Goal: Transaction & Acquisition: Obtain resource

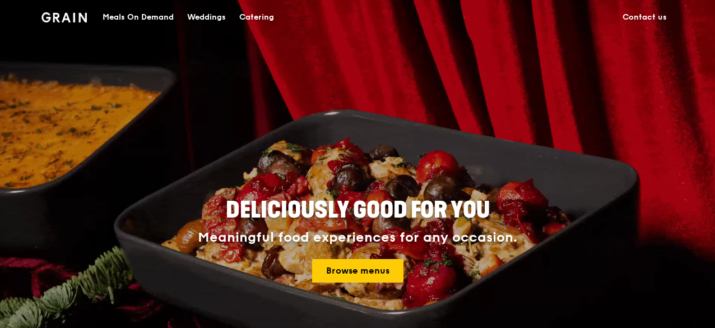
drag, startPoint x: 0, startPoint y: 0, endPoint x: 248, endPoint y: 17, distance: 248.9
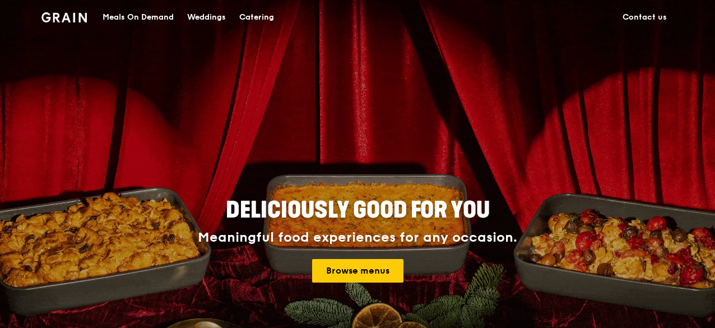
click at [248, 17] on div "Catering" at bounding box center [256, 18] width 35 height 34
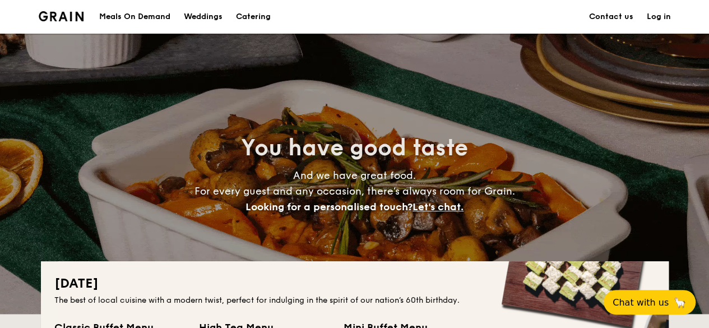
click at [257, 21] on h1 "Catering" at bounding box center [253, 17] width 35 height 34
click at [257, 16] on h1 "Catering" at bounding box center [253, 17] width 35 height 34
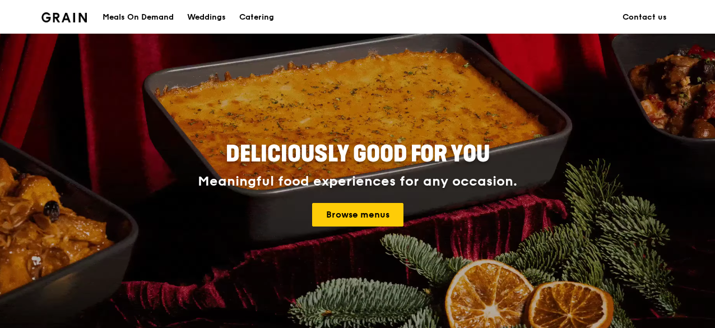
scroll to position [168, 0]
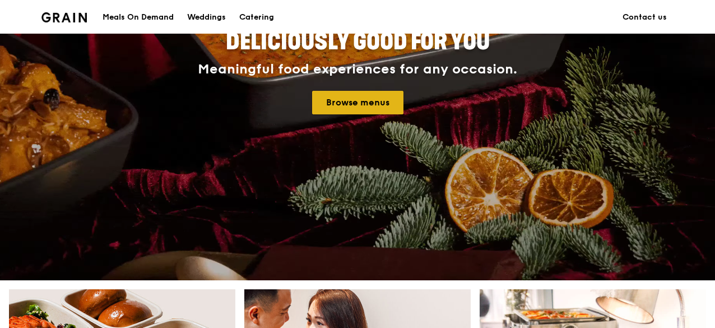
click at [365, 103] on link "Browse menus" at bounding box center [357, 103] width 91 height 24
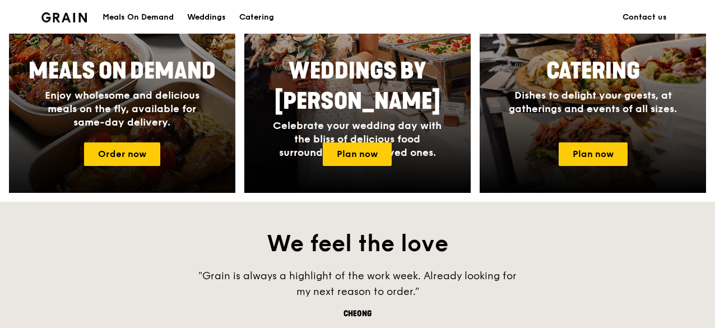
scroll to position [504, 0]
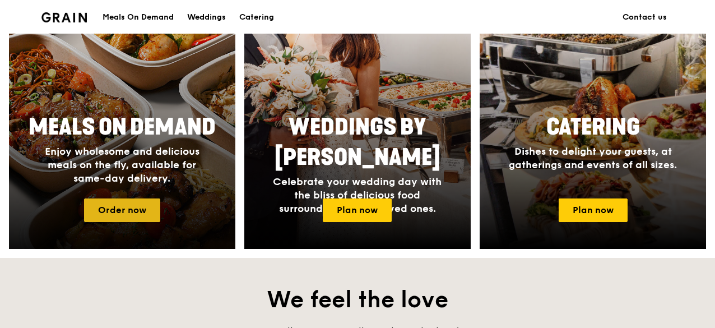
click at [113, 212] on link "Order now" at bounding box center [122, 210] width 76 height 24
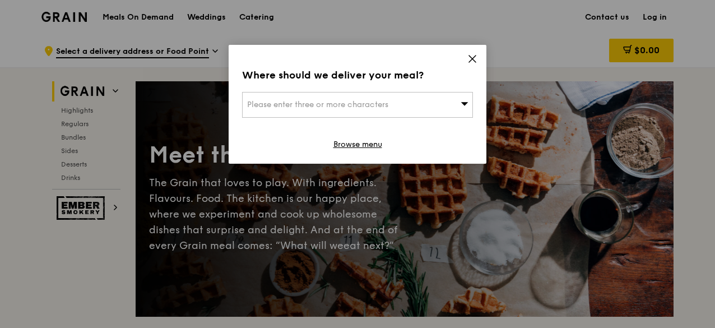
click at [465, 106] on icon at bounding box center [465, 103] width 8 height 8
click at [471, 61] on icon at bounding box center [472, 59] width 10 height 10
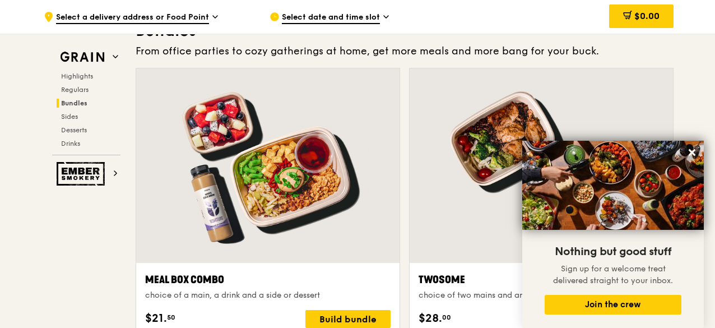
scroll to position [1681, 0]
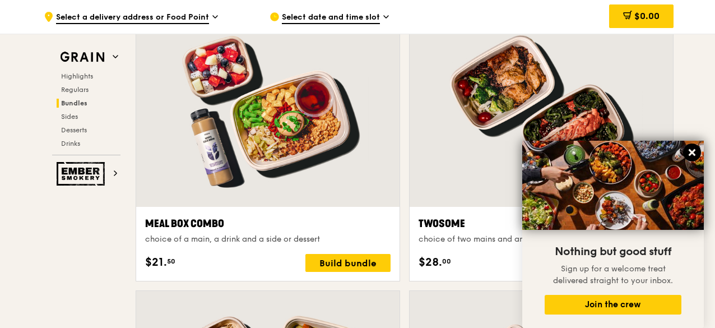
click at [695, 149] on icon at bounding box center [692, 152] width 10 height 10
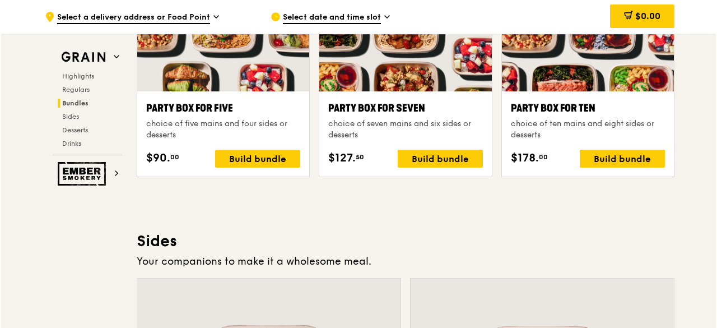
scroll to position [2242, 0]
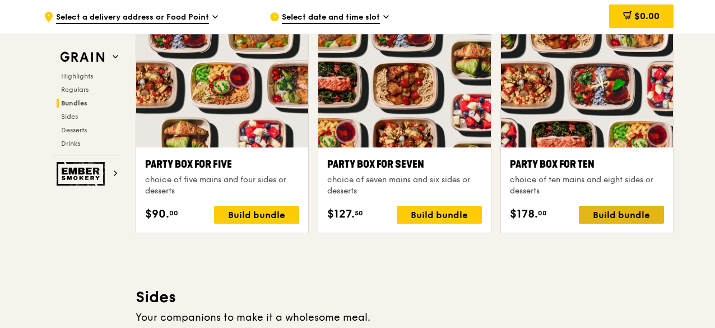
click at [636, 215] on div "Build bundle" at bounding box center [621, 215] width 85 height 18
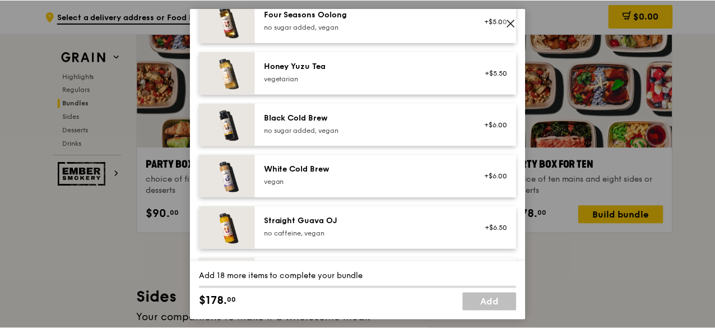
scroll to position [1419, 0]
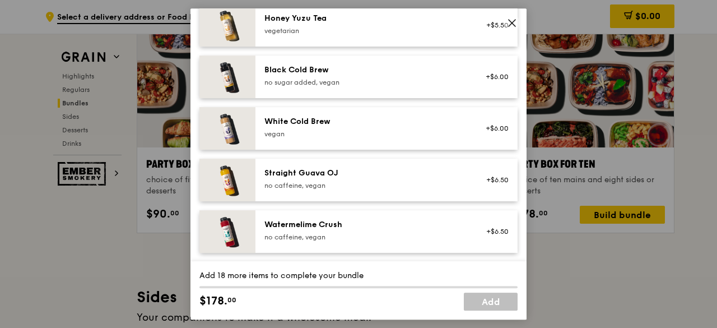
click at [512, 18] on icon at bounding box center [512, 23] width 10 height 10
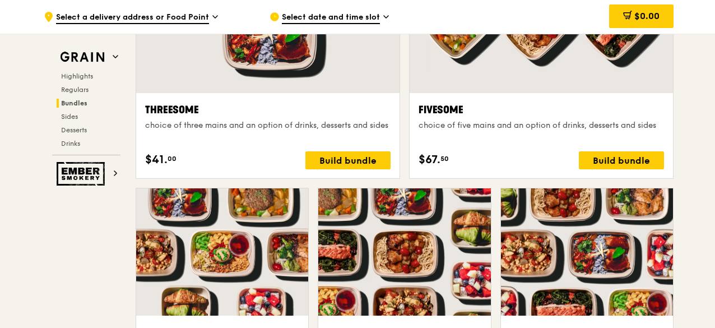
scroll to position [2018, 0]
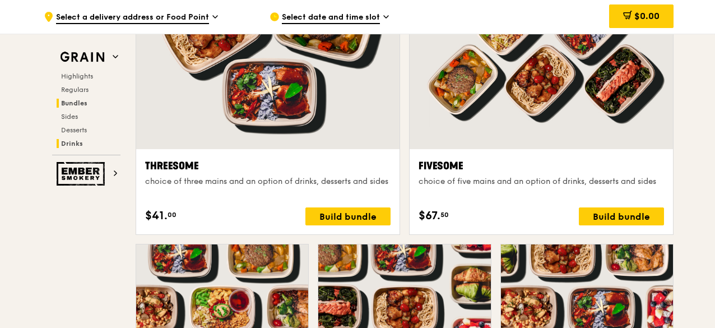
click at [70, 143] on span "Drinks" at bounding box center [72, 144] width 22 height 8
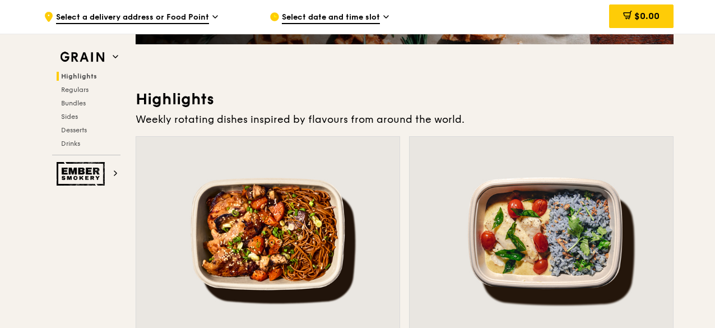
scroll to position [0, 0]
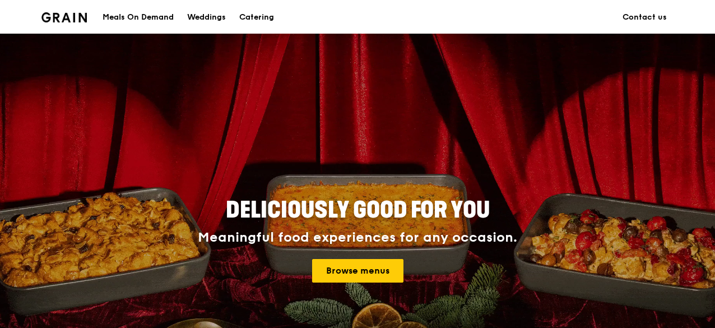
scroll to position [504, 0]
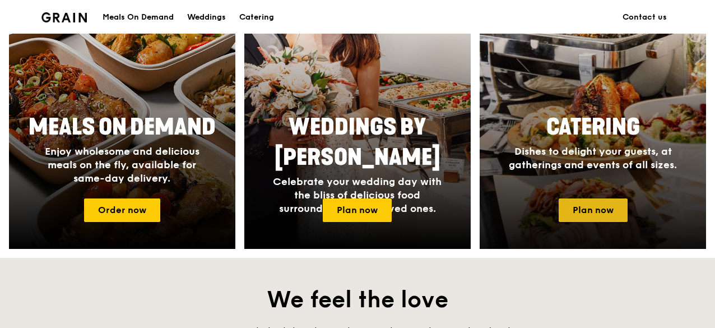
click at [605, 203] on link "Plan now" at bounding box center [593, 210] width 69 height 24
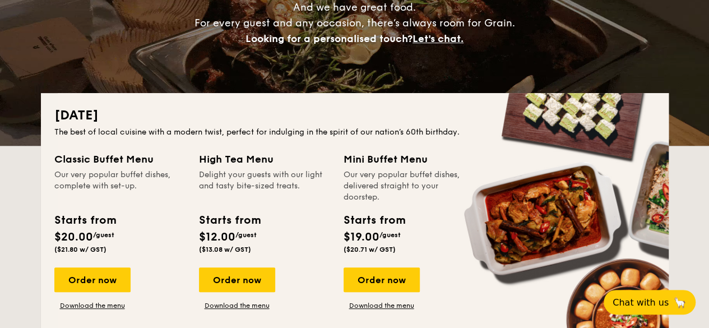
scroll to position [56, 0]
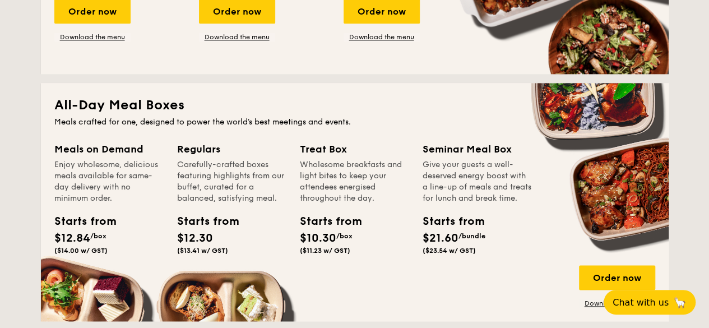
scroll to position [729, 0]
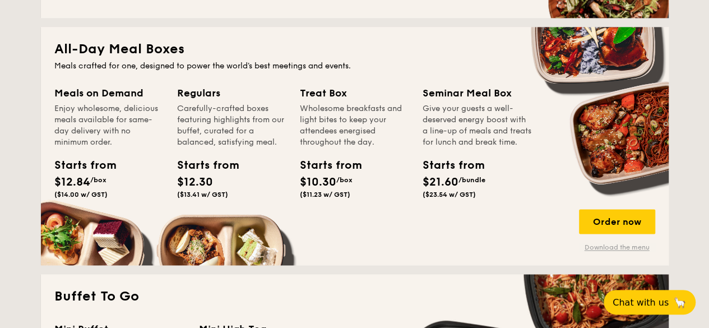
click at [600, 249] on link "Download the menu" at bounding box center [617, 247] width 76 height 9
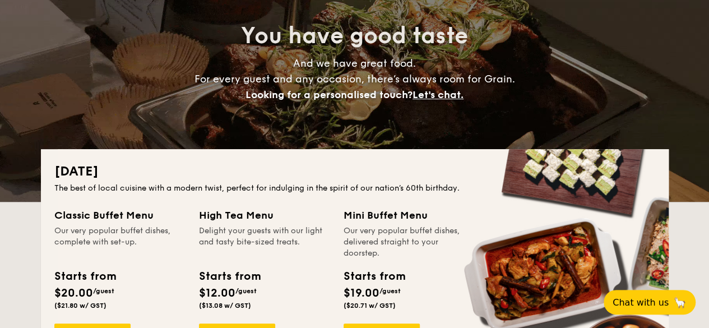
scroll to position [0, 0]
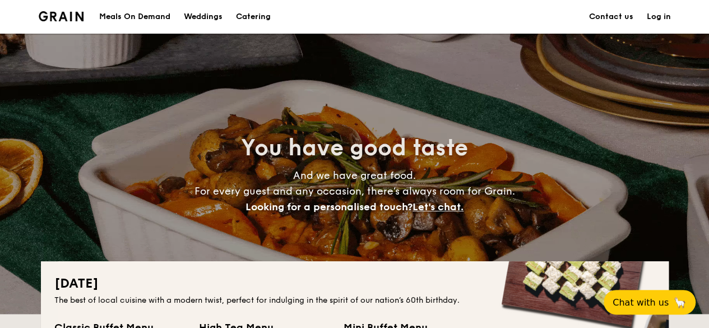
click at [137, 18] on div "Meals On Demand" at bounding box center [134, 17] width 71 height 34
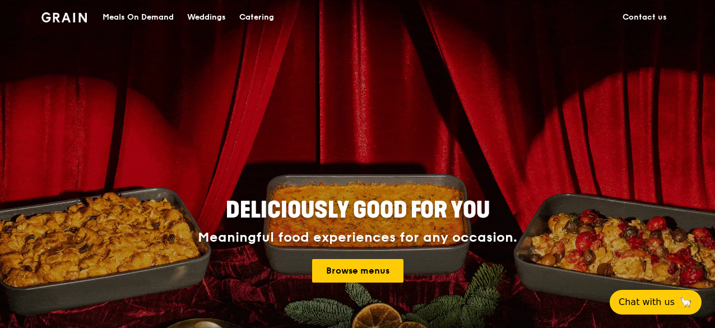
click at [164, 17] on div "Meals On Demand" at bounding box center [138, 18] width 71 height 34
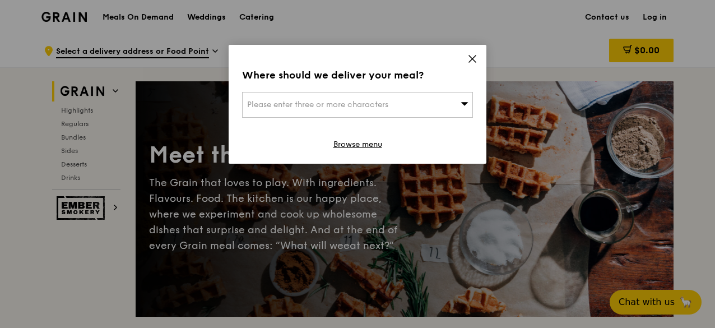
click at [473, 55] on icon at bounding box center [472, 59] width 10 height 10
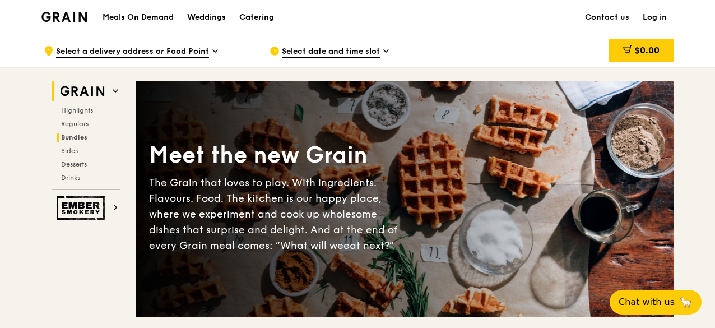
click at [82, 134] on span "Bundles" at bounding box center [74, 137] width 26 height 8
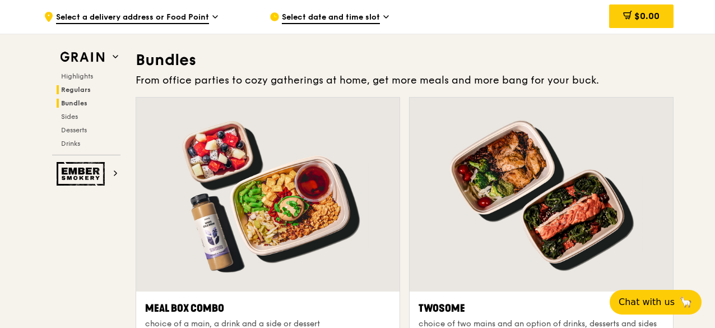
scroll to position [1601, 0]
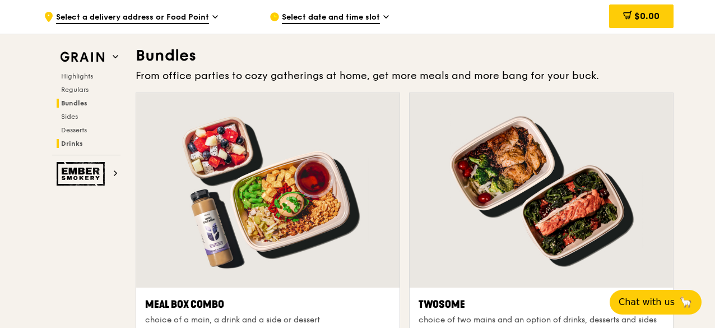
click at [78, 142] on span "Drinks" at bounding box center [72, 144] width 22 height 8
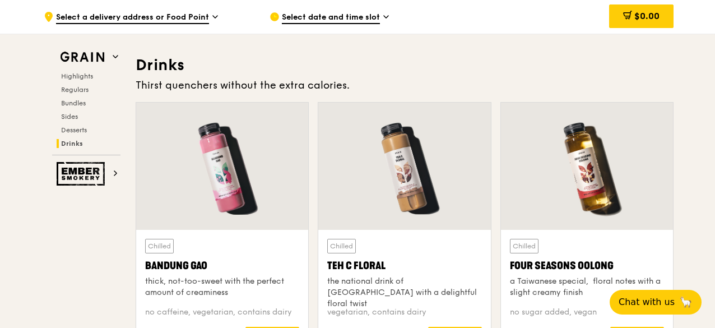
scroll to position [3859, 0]
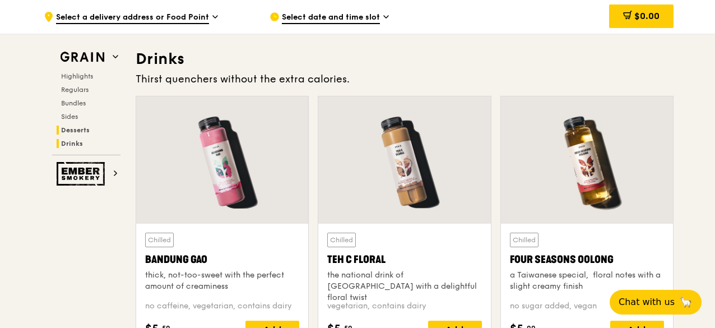
click at [77, 128] on span "Desserts" at bounding box center [75, 130] width 29 height 8
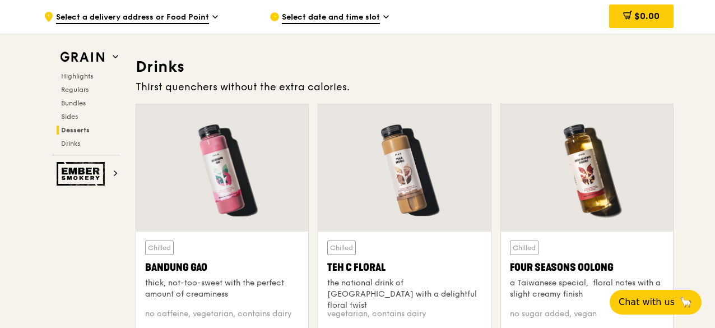
scroll to position [4019, 0]
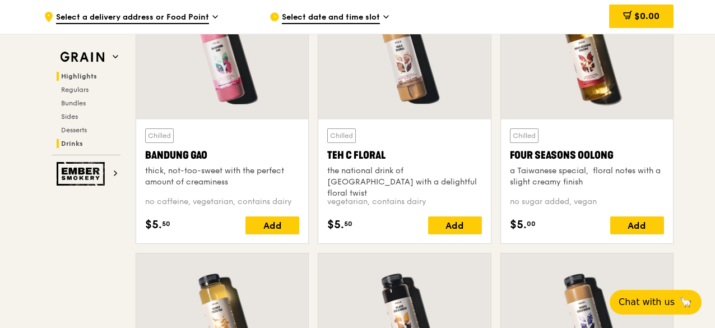
click at [84, 76] on span "Highlights" at bounding box center [79, 76] width 36 height 8
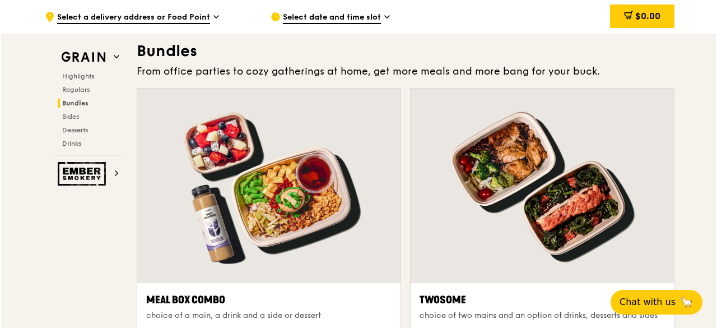
scroll to position [1661, 0]
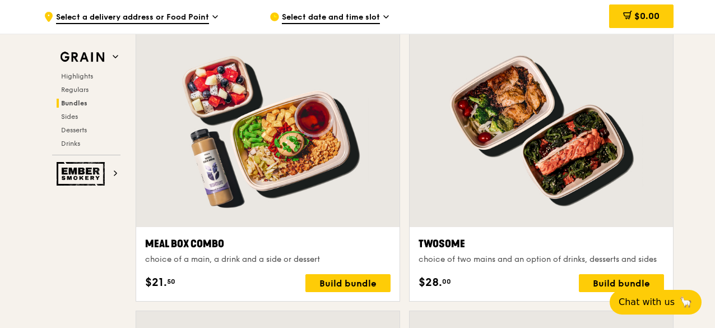
click at [292, 98] on div at bounding box center [267, 130] width 263 height 194
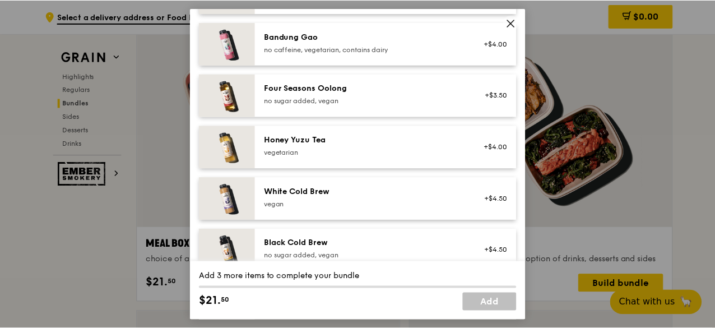
scroll to position [1419, 0]
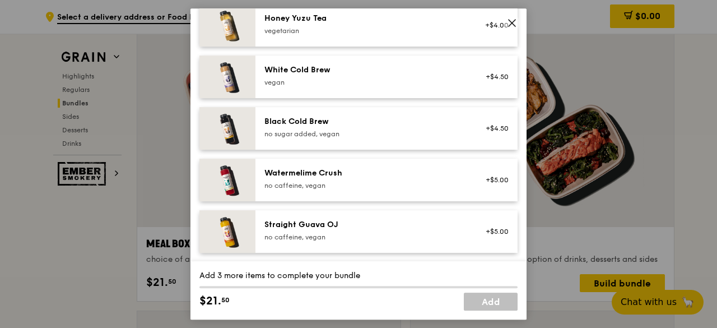
click at [510, 22] on icon at bounding box center [512, 23] width 10 height 10
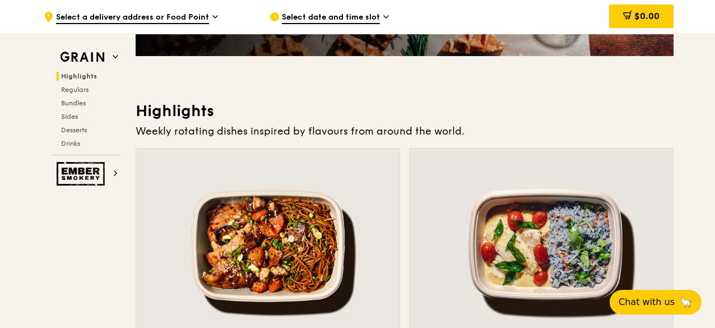
scroll to position [0, 0]
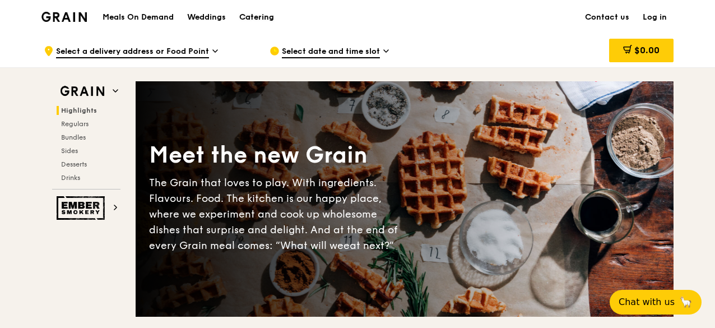
click at [266, 18] on div "Catering" at bounding box center [256, 18] width 35 height 34
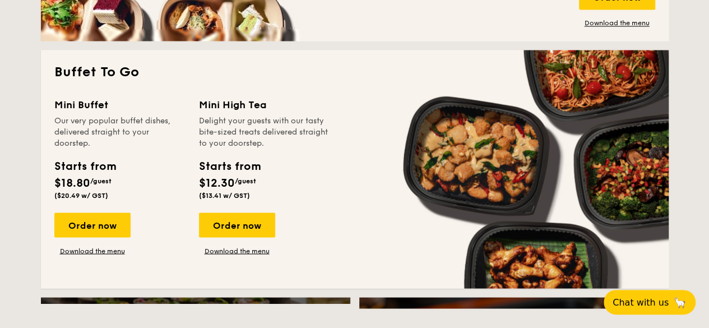
scroll to position [785, 0]
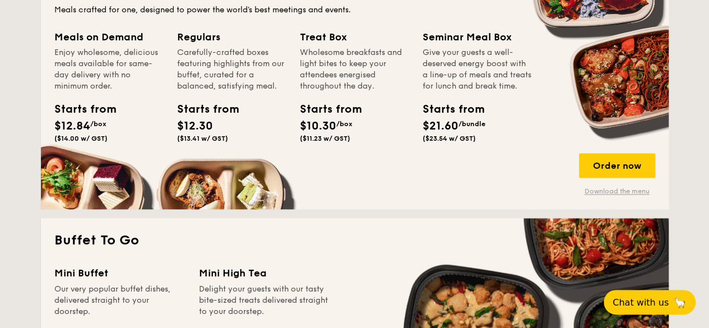
click at [643, 190] on link "Download the menu" at bounding box center [617, 191] width 76 height 9
